Goal: Obtain resource: Download file/media

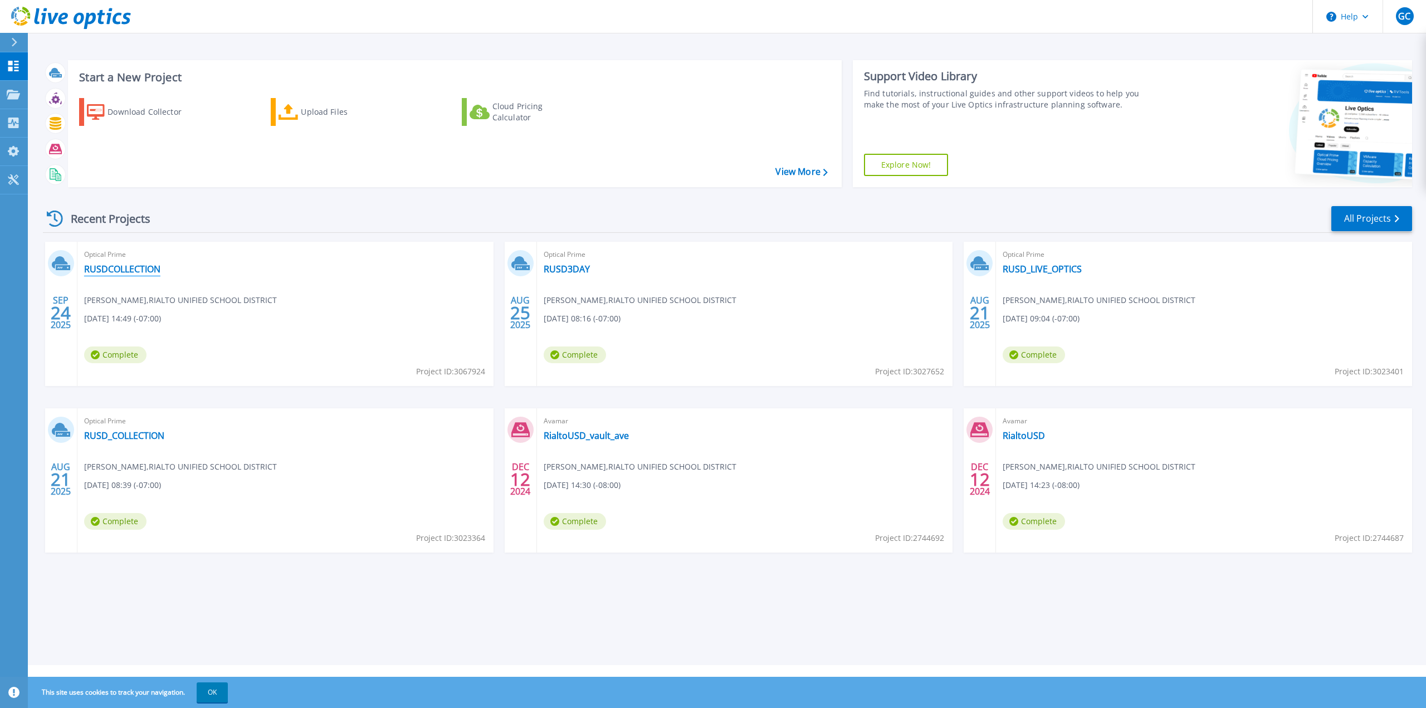
click at [97, 269] on link "RUSDCOLLECTION" at bounding box center [122, 268] width 76 height 11
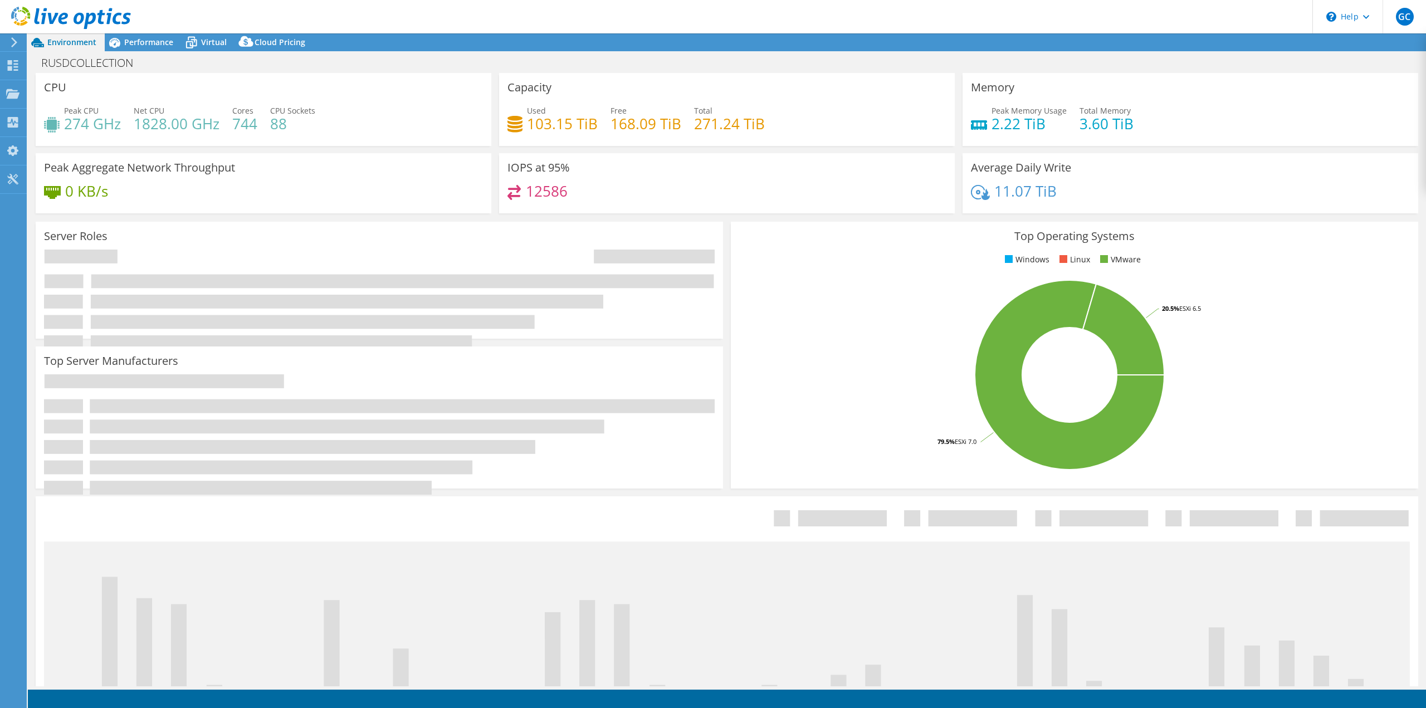
select select "USWest"
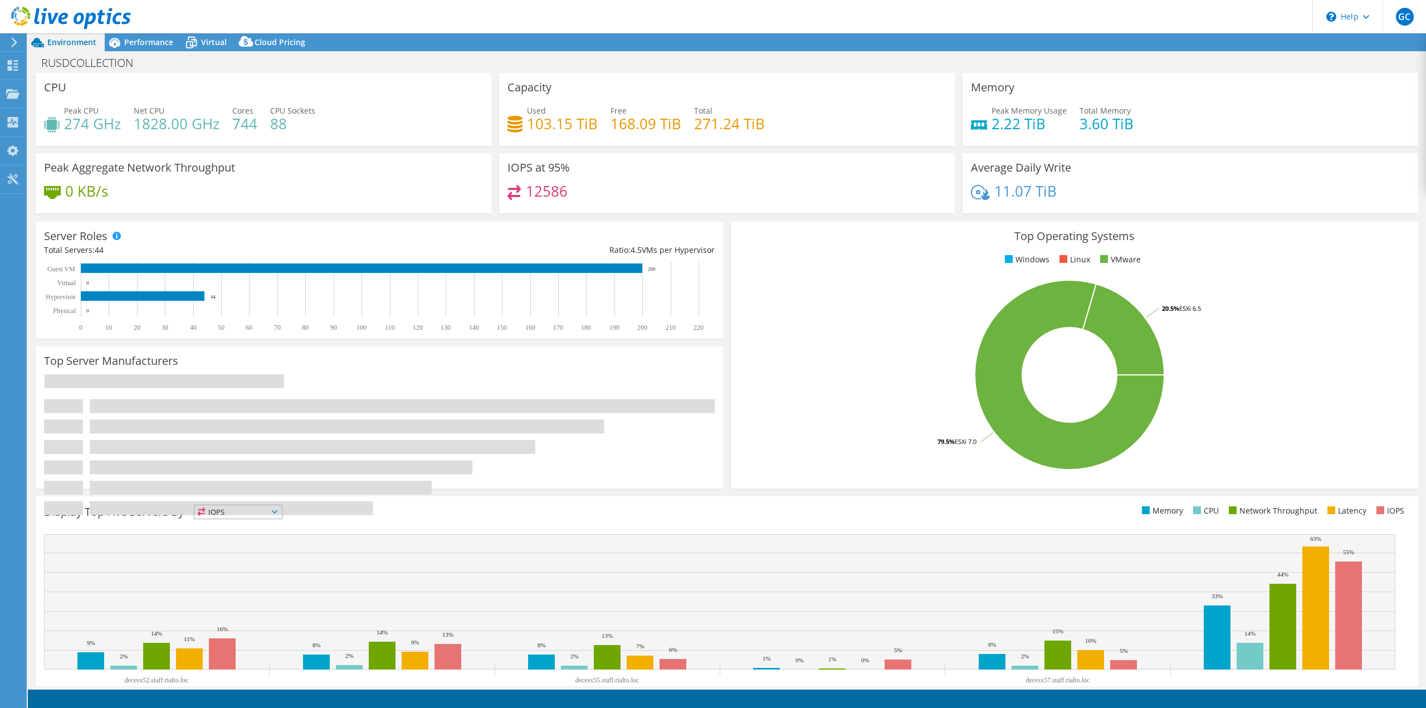
select select "USWest"
select select "USD"
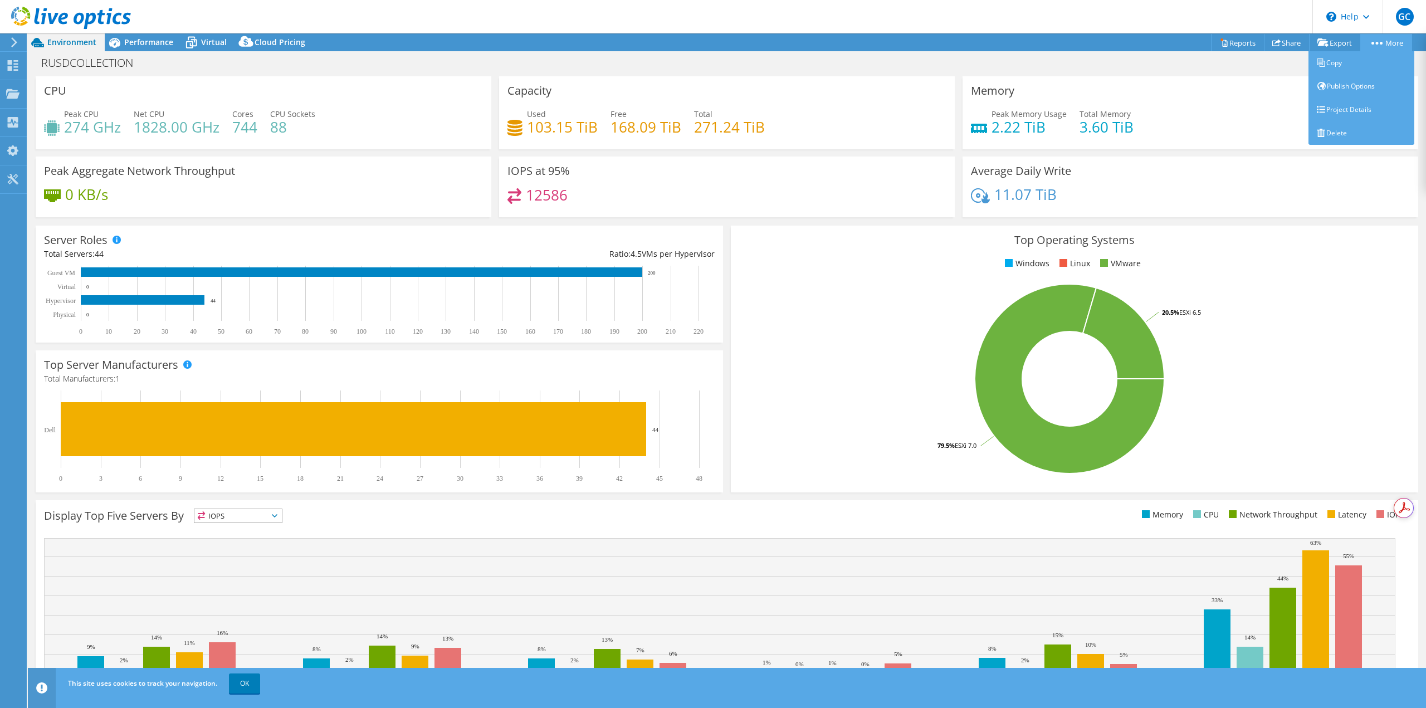
click at [1385, 39] on link "More" at bounding box center [1386, 42] width 52 height 17
click at [1352, 69] on link "Copy" at bounding box center [1361, 62] width 106 height 23
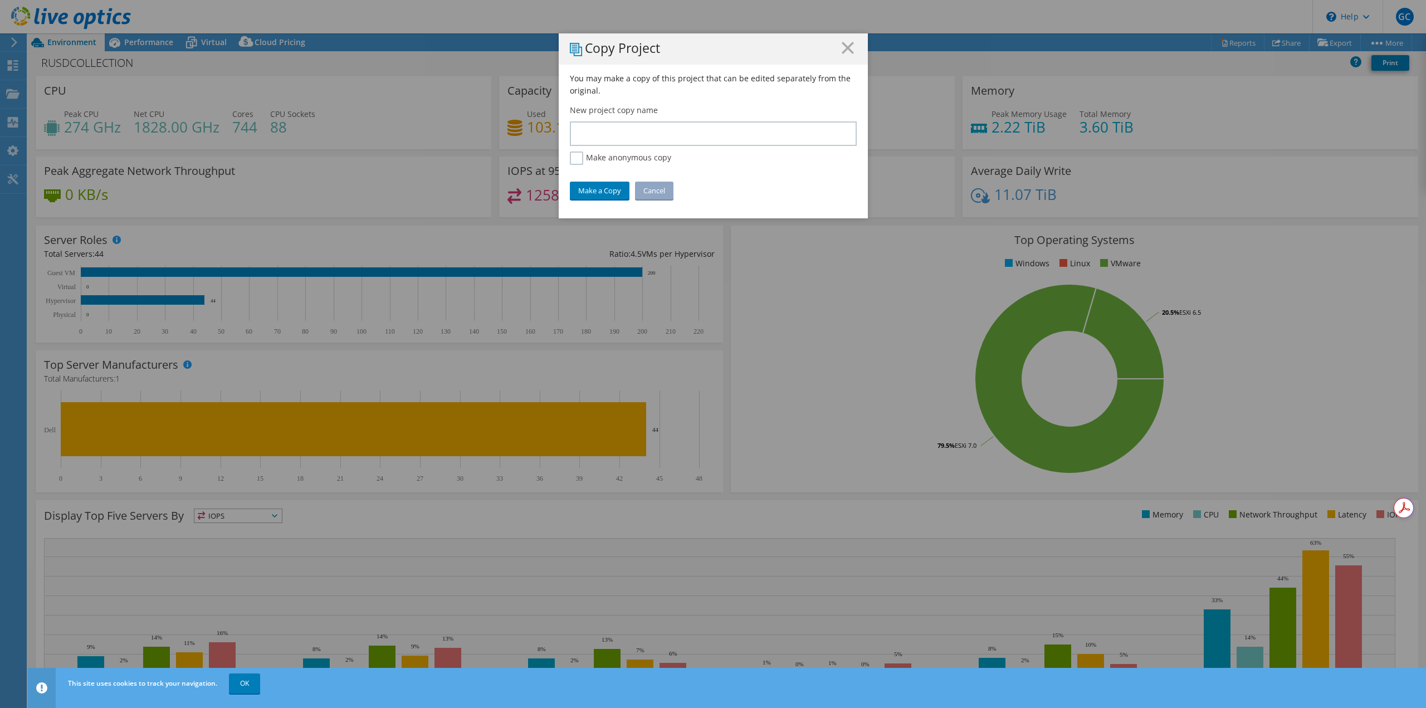
click at [832, 47] on h1 "Copy Project" at bounding box center [713, 49] width 287 height 14
click at [837, 45] on h1 "Copy Project" at bounding box center [713, 49] width 287 height 14
click at [842, 52] on line at bounding box center [847, 47] width 11 height 11
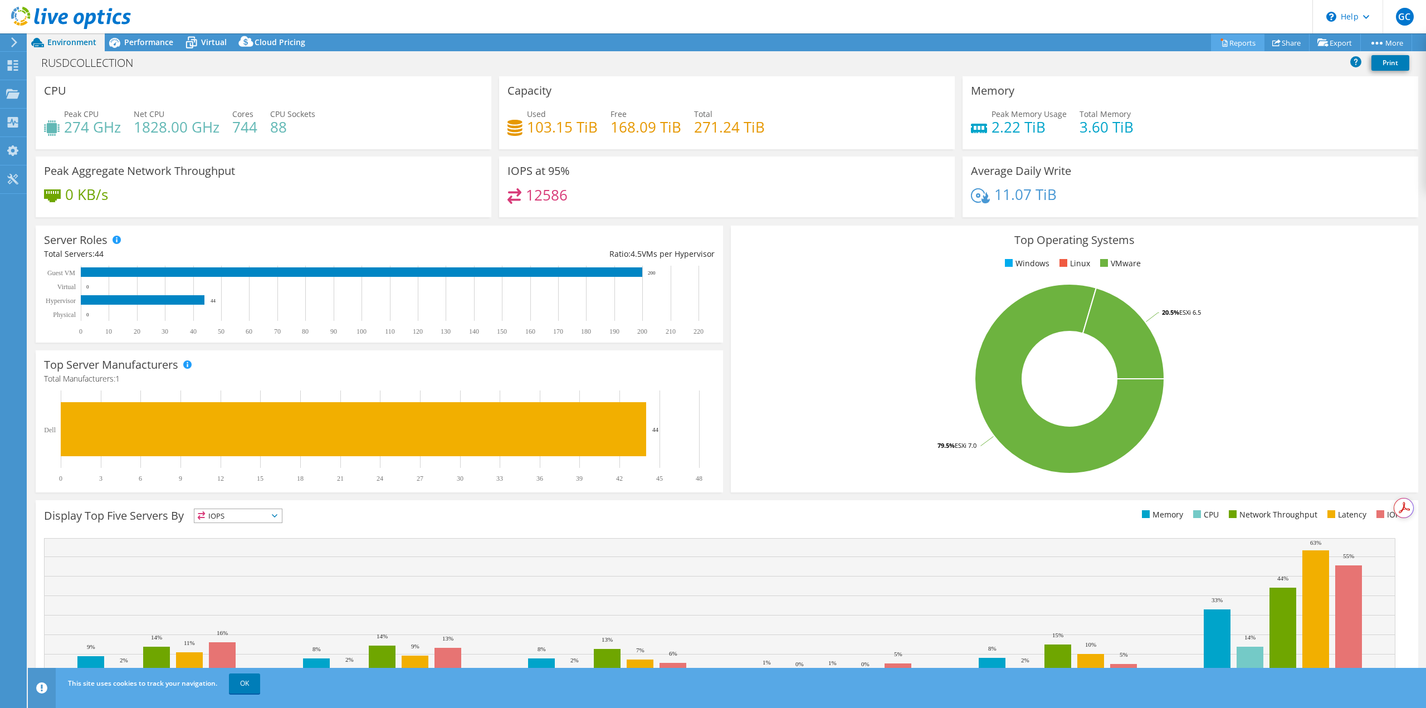
click at [1241, 48] on div "This project has been archived. No changes can be made, and graphs and summary …" at bounding box center [727, 370] width 1398 height 674
click at [1222, 43] on link "Reports" at bounding box center [1237, 42] width 53 height 17
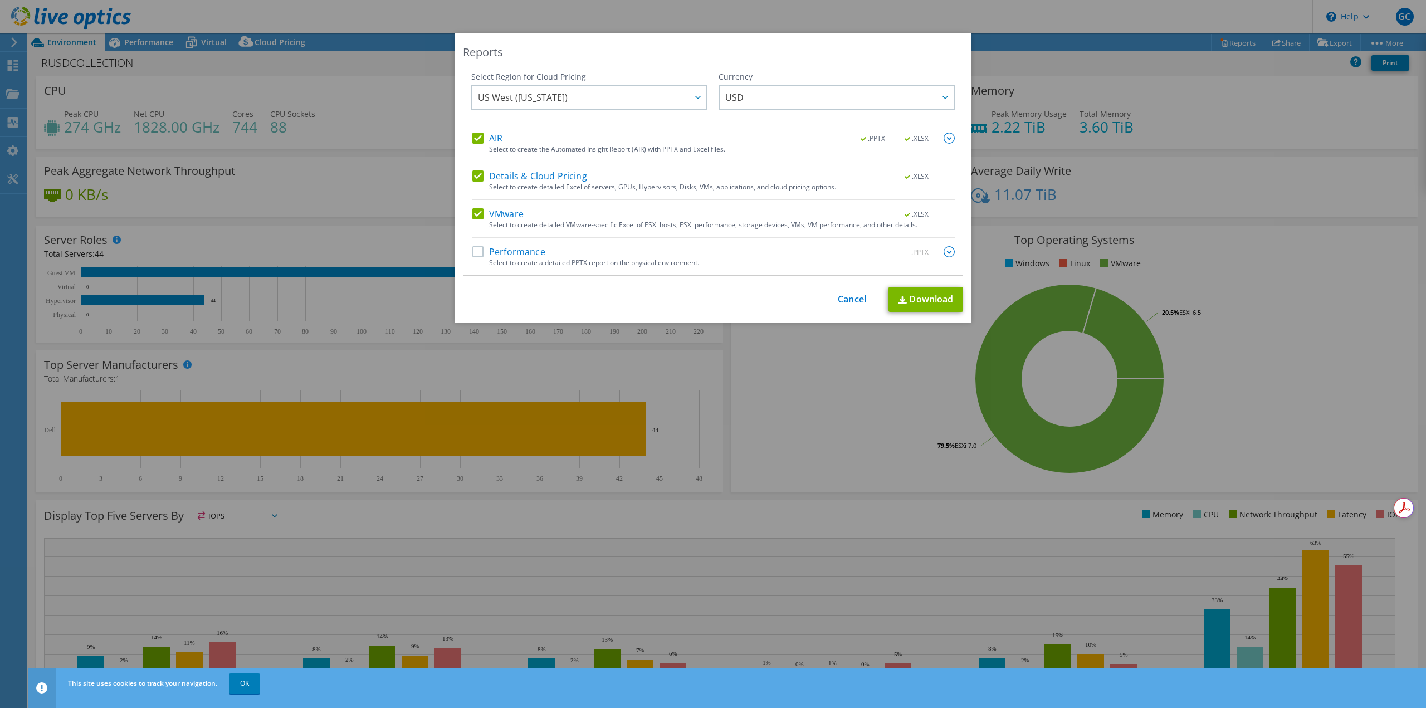
click at [472, 175] on label "Details & Cloud Pricing" at bounding box center [529, 175] width 115 height 11
click at [0, 0] on input "Details & Cloud Pricing" at bounding box center [0, 0] width 0 height 0
click at [472, 157] on div "AIR .PPTX .XLSX Select to create the Automated Insight Report (AIR) with PPTX a…" at bounding box center [713, 148] width 482 height 30
click at [473, 147] on div "AIR .PPTX .XLSX Select to create the Automated Insight Report (AIR) with PPTX a…" at bounding box center [713, 148] width 482 height 30
click at [473, 141] on label "AIR" at bounding box center [487, 138] width 30 height 11
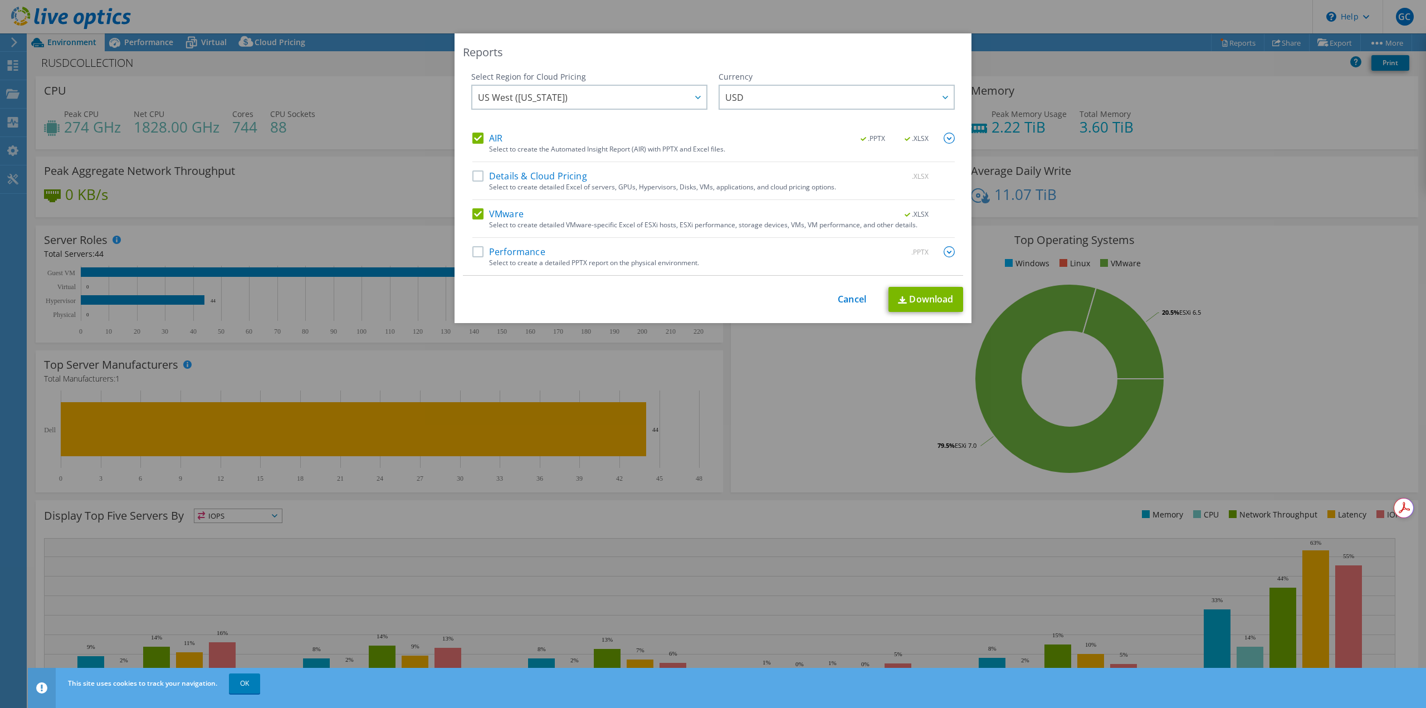
click at [0, 0] on input "AIR" at bounding box center [0, 0] width 0 height 0
click at [810, 99] on span "USD" at bounding box center [839, 97] width 228 height 23
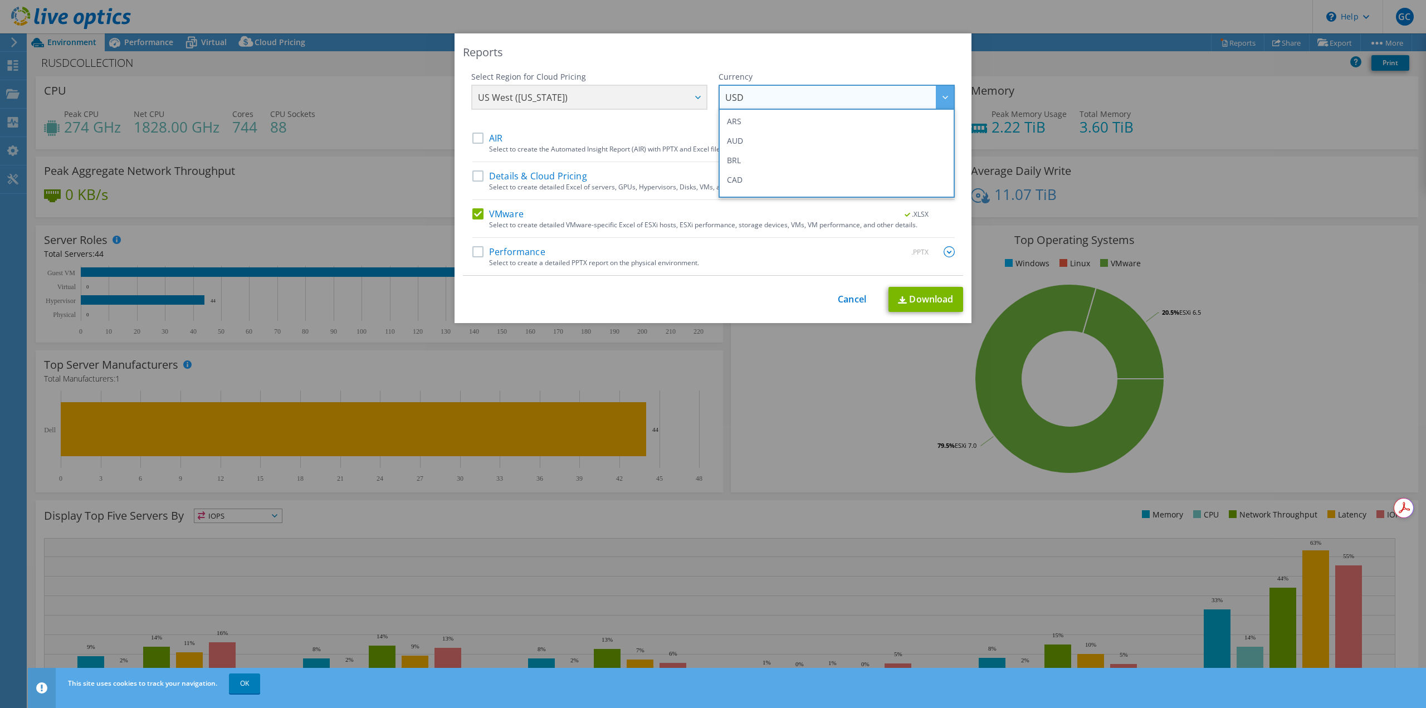
click at [810, 99] on span "USD" at bounding box center [839, 97] width 228 height 23
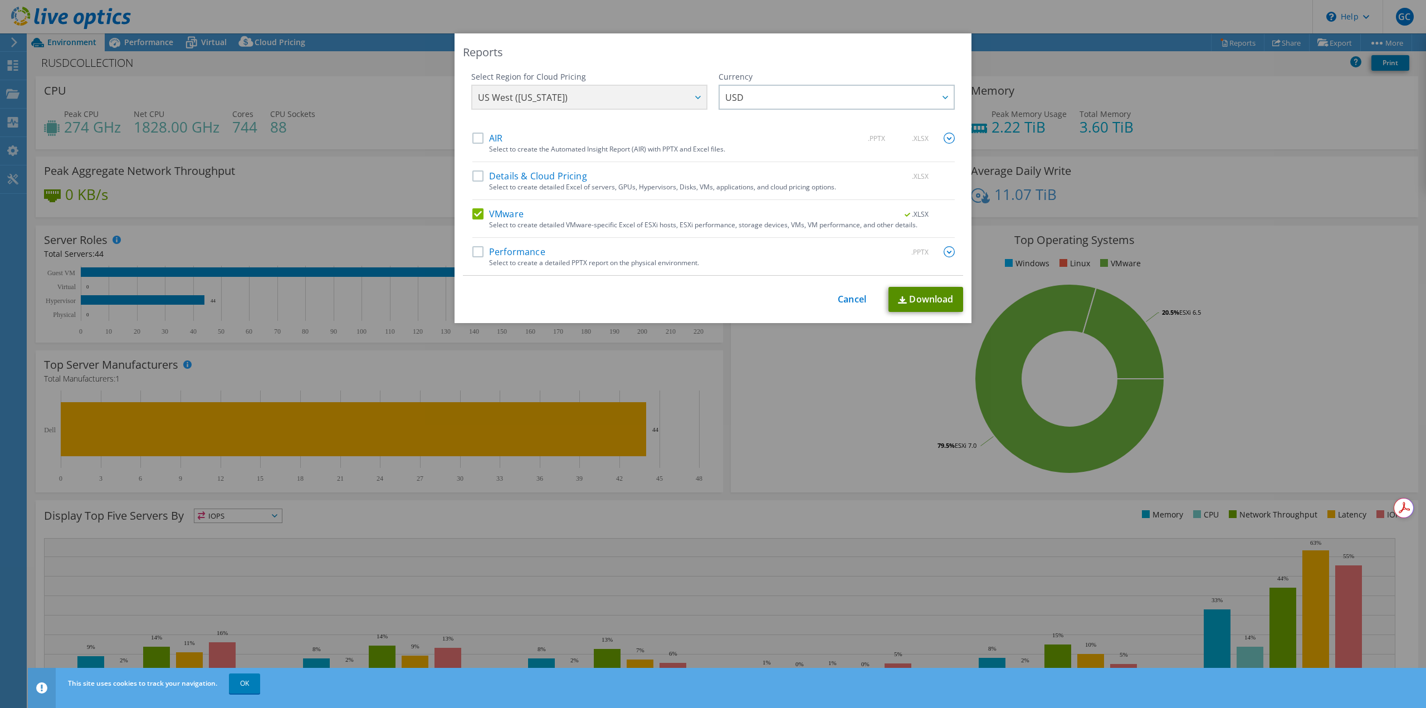
click at [903, 310] on link "Download" at bounding box center [925, 299] width 75 height 25
drag, startPoint x: 847, startPoint y: 301, endPoint x: 822, endPoint y: 307, distance: 25.8
click at [847, 301] on link "Cancel" at bounding box center [852, 299] width 28 height 11
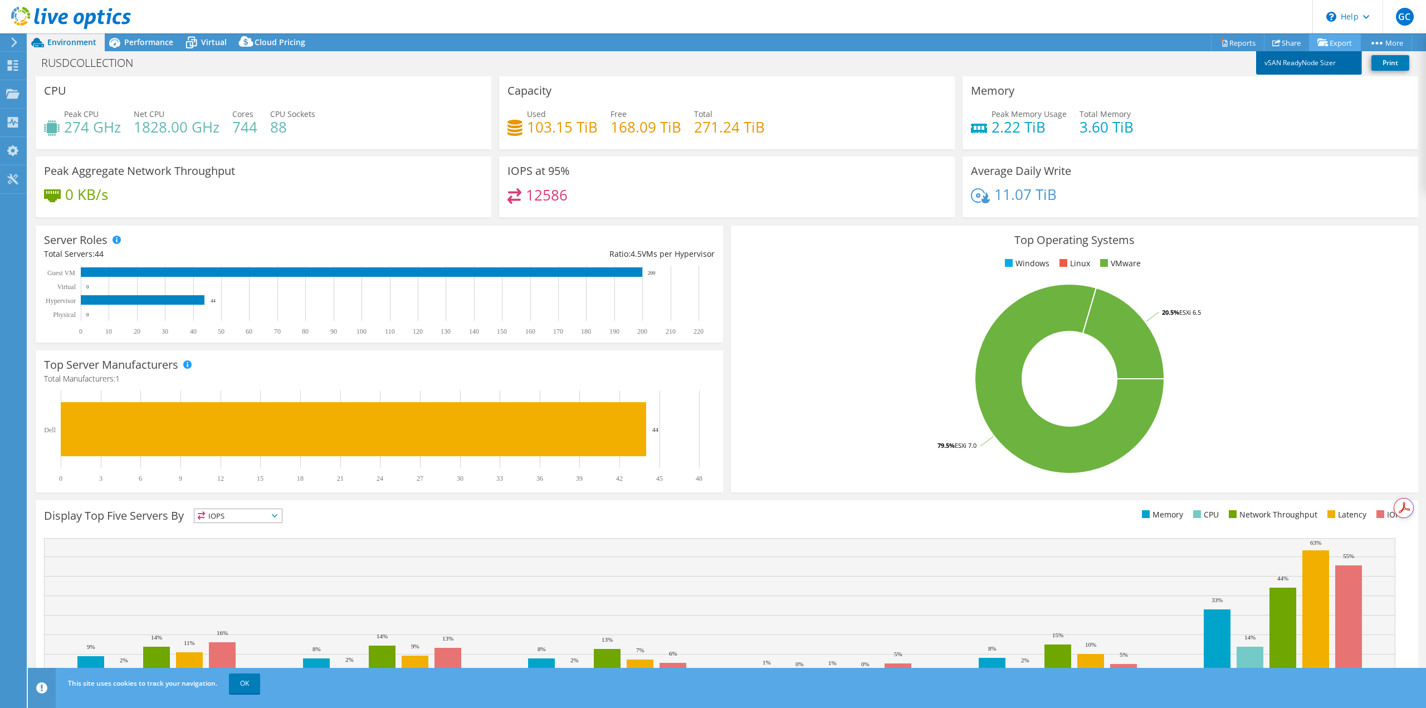
click at [1308, 59] on link "vSAN ReadyNode Sizer" at bounding box center [1309, 62] width 106 height 23
